Goal: Task Accomplishment & Management: Manage account settings

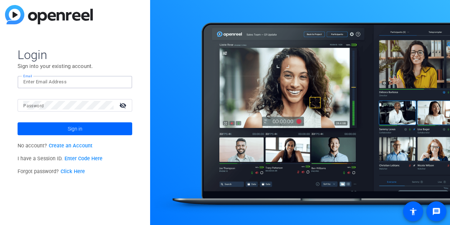
click at [107, 84] on input "Email" at bounding box center [74, 82] width 103 height 9
type input "[PERSON_NAME][EMAIL_ADDRESS][PERSON_NAME][PERSON_NAME][DOMAIN_NAME]"
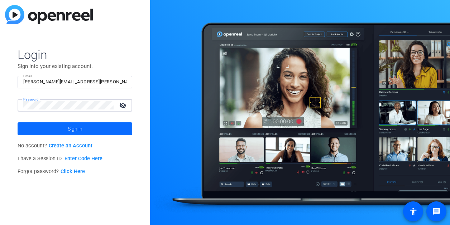
click at [65, 131] on span at bounding box center [75, 128] width 115 height 17
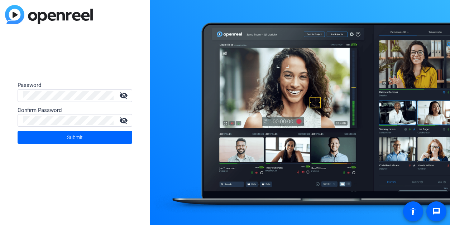
click at [59, 90] on div at bounding box center [68, 96] width 90 height 13
click at [78, 139] on span "Submit" at bounding box center [75, 138] width 16 height 18
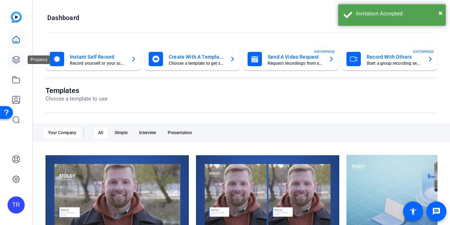
click at [14, 58] on icon at bounding box center [16, 60] width 9 height 9
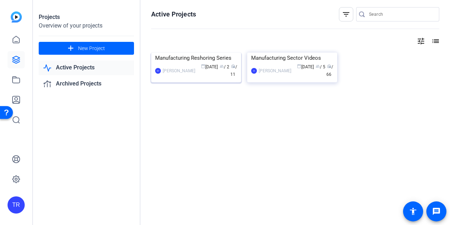
click at [215, 63] on div "Manufacturing Reshoring Series" at bounding box center [196, 58] width 82 height 11
